Goal: Task Accomplishment & Management: Use online tool/utility

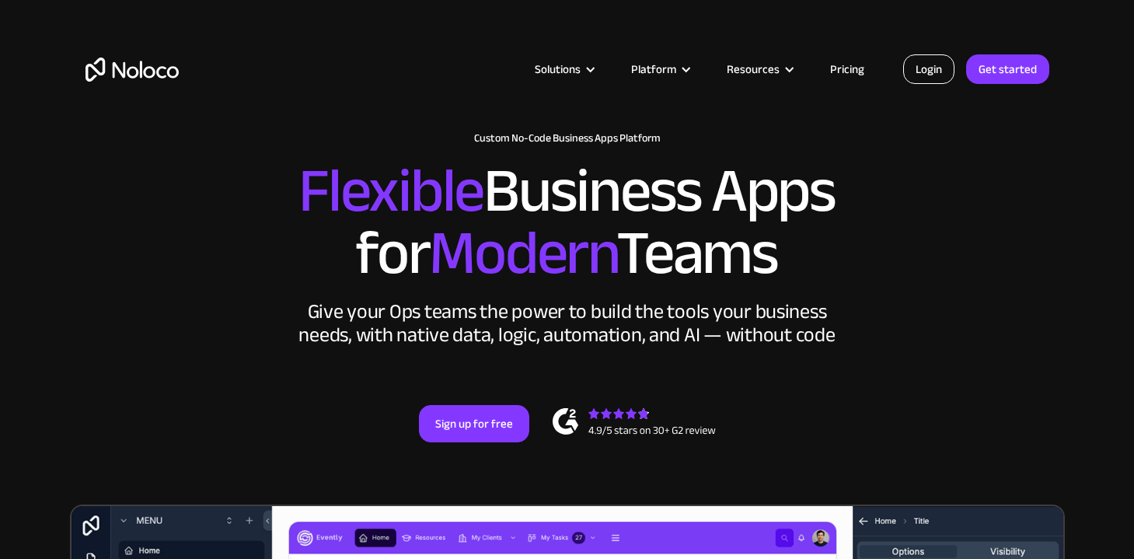
click at [936, 59] on link "Login" at bounding box center [928, 69] width 51 height 30
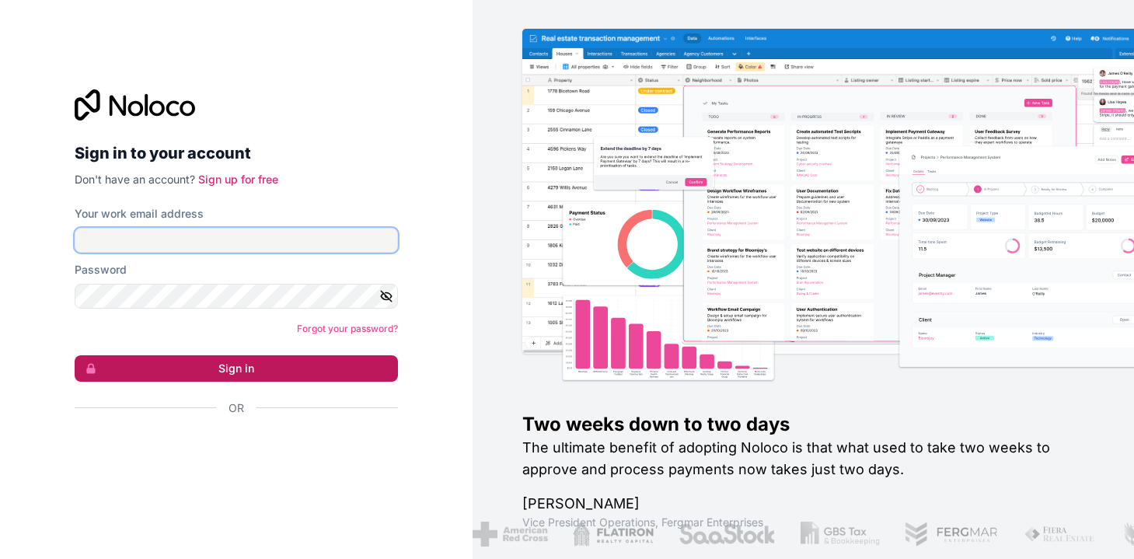
type input "scott@classiccountryland.com"
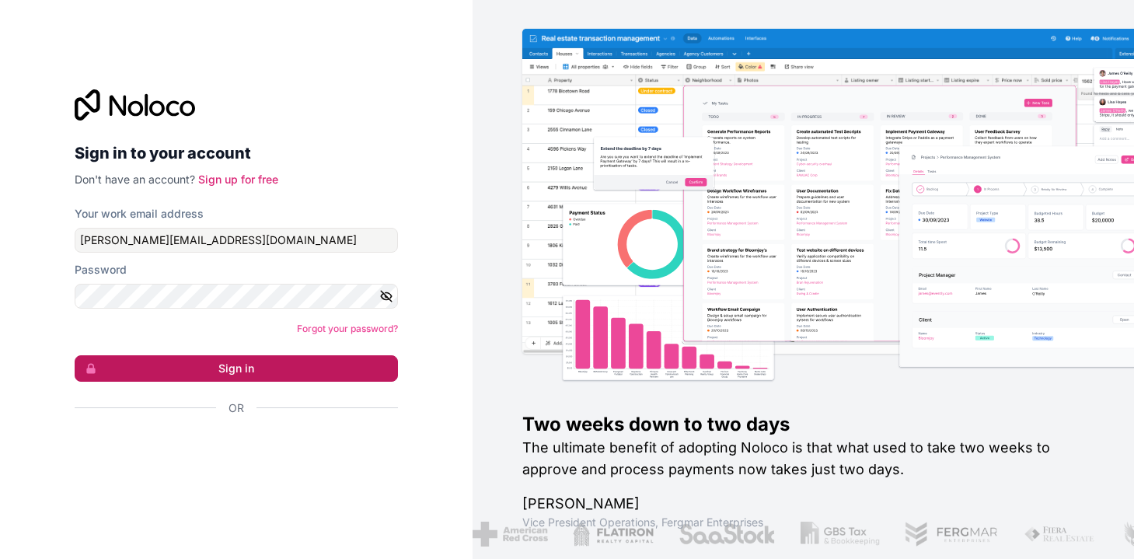
click at [241, 371] on button "Sign in" at bounding box center [236, 368] width 323 height 26
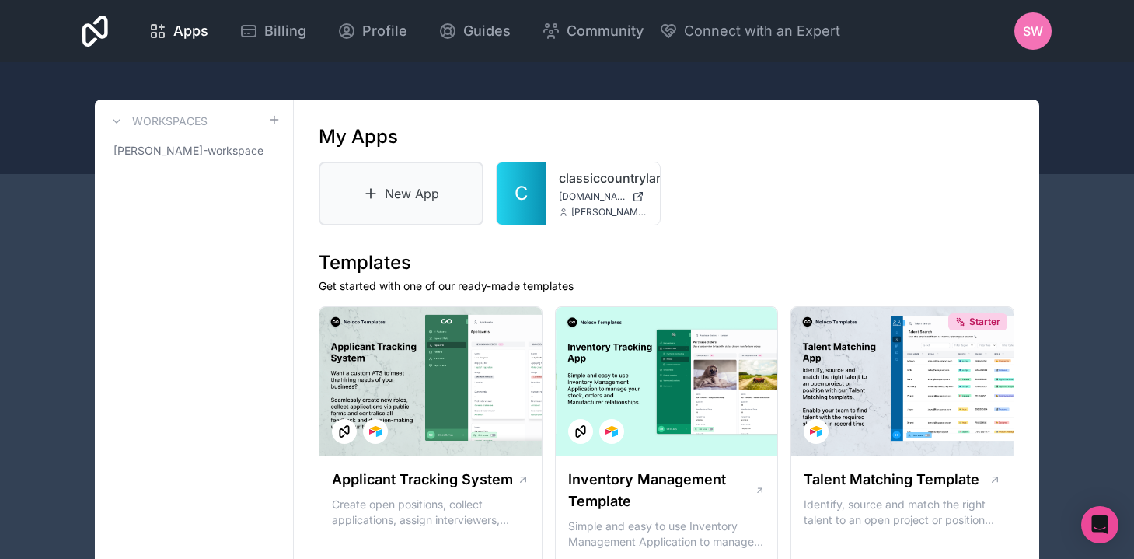
click at [424, 194] on link "New App" at bounding box center [401, 194] width 165 height 64
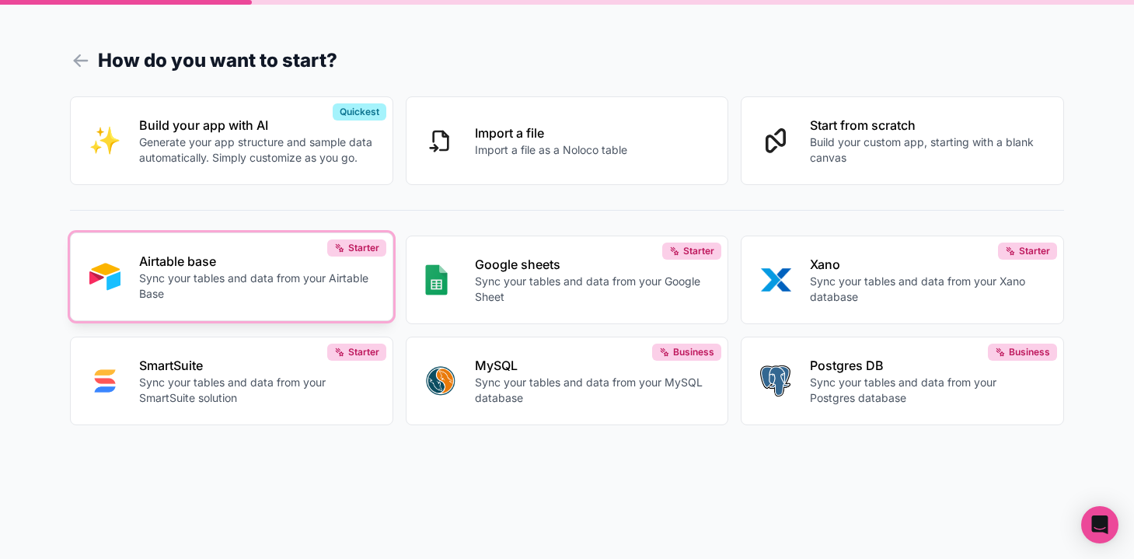
click at [225, 280] on p "Sync your tables and data from your Airtable Base" at bounding box center [256, 285] width 235 height 31
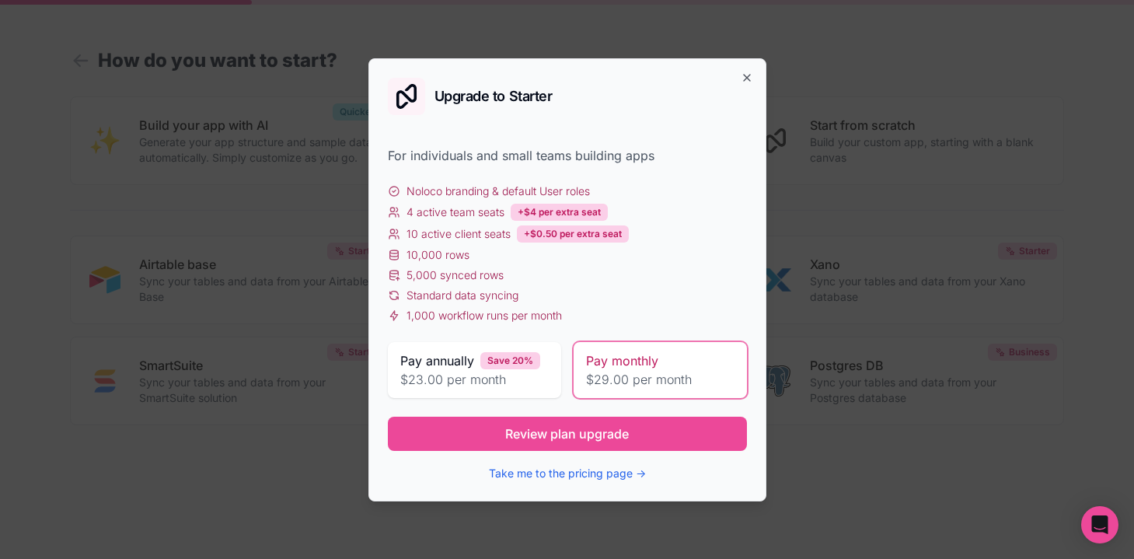
click at [653, 366] on span "Pay monthly" at bounding box center [622, 360] width 72 height 19
click at [744, 77] on icon "button" at bounding box center [746, 77] width 12 height 12
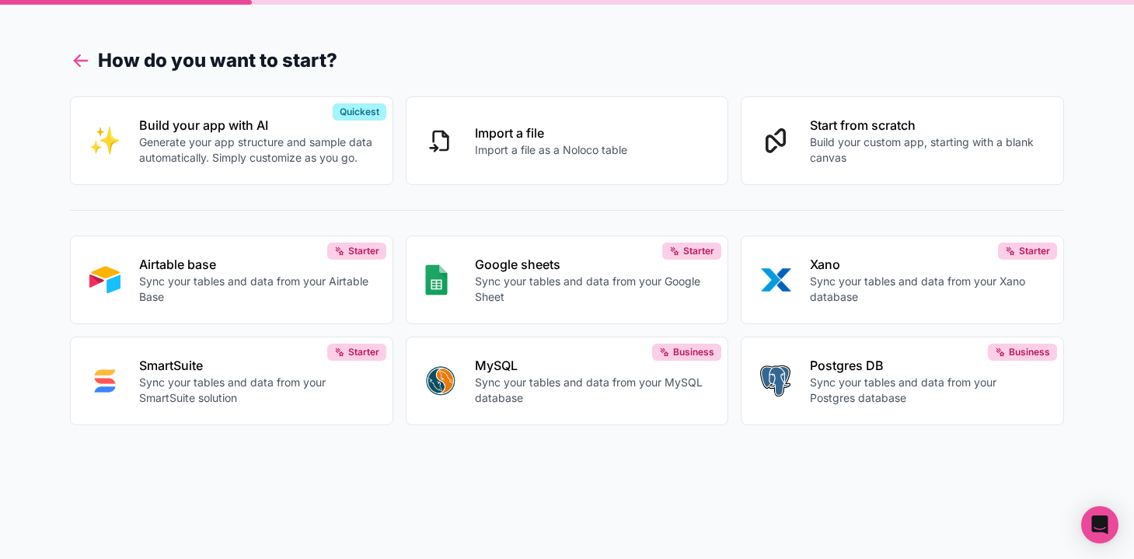
click at [77, 61] on icon at bounding box center [81, 61] width 12 height 0
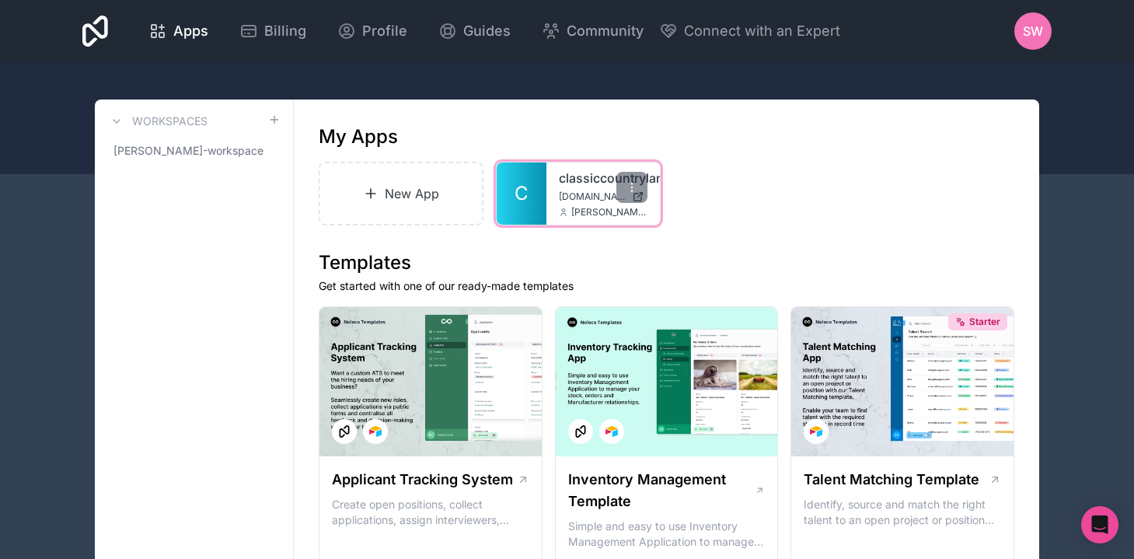
click at [587, 211] on span "scott@classiccountryland.com" at bounding box center [609, 212] width 76 height 12
click at [542, 189] on link "C" at bounding box center [521, 193] width 50 height 62
